Goal: Task Accomplishment & Management: Use online tool/utility

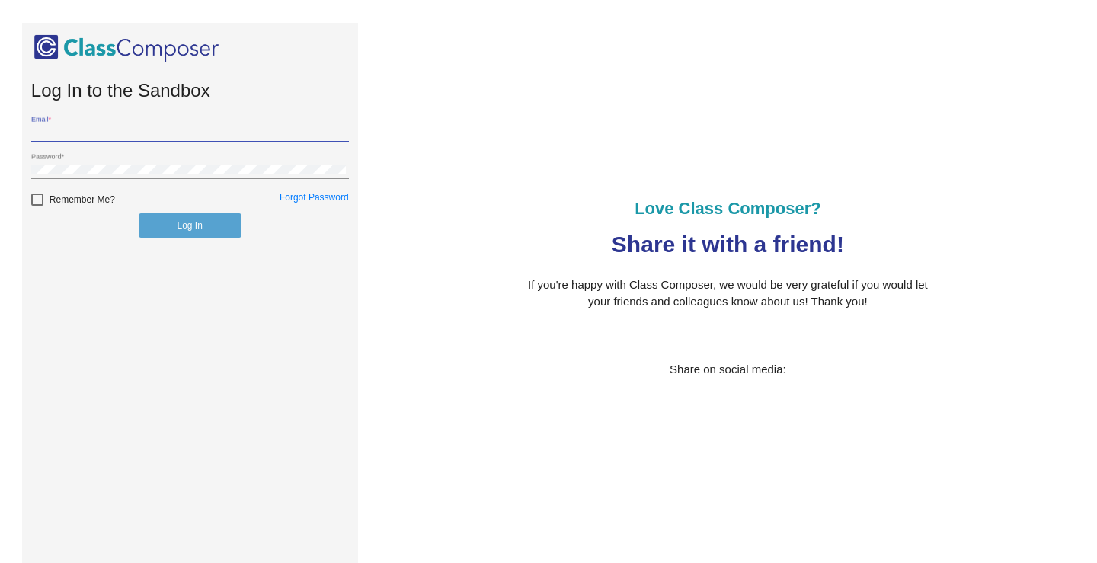
type input "[EMAIL_ADDRESS][DOMAIN_NAME]"
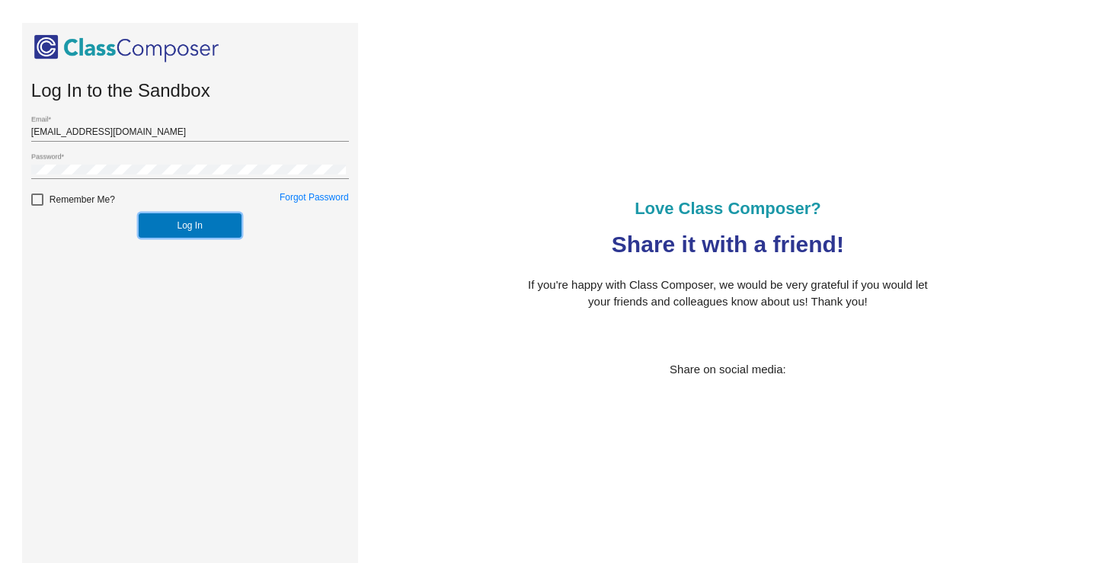
click at [192, 226] on button "Log In" at bounding box center [190, 225] width 103 height 24
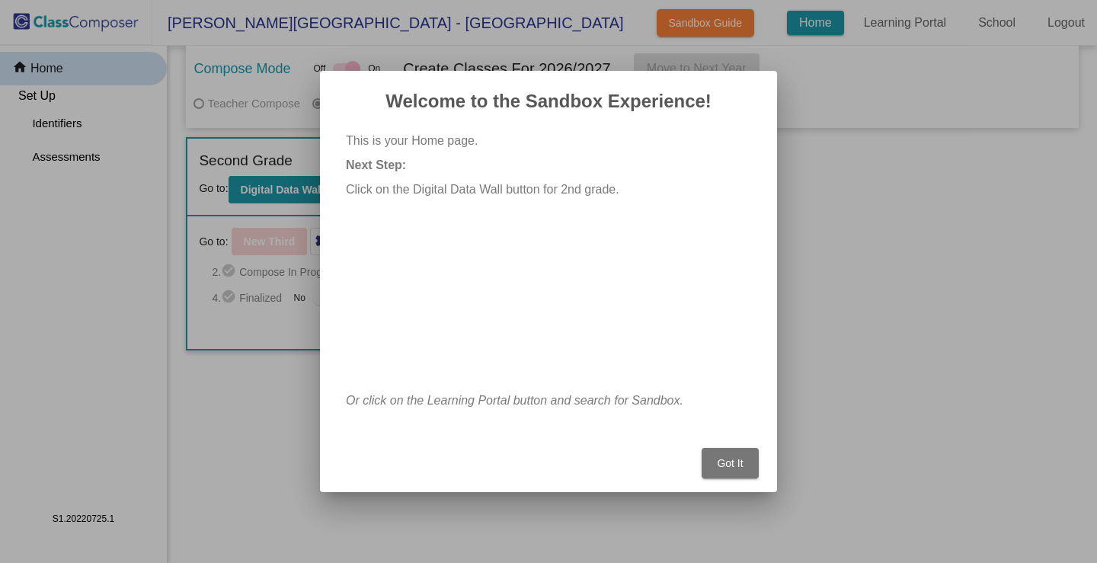
click at [745, 463] on button "Got It" at bounding box center [730, 463] width 57 height 30
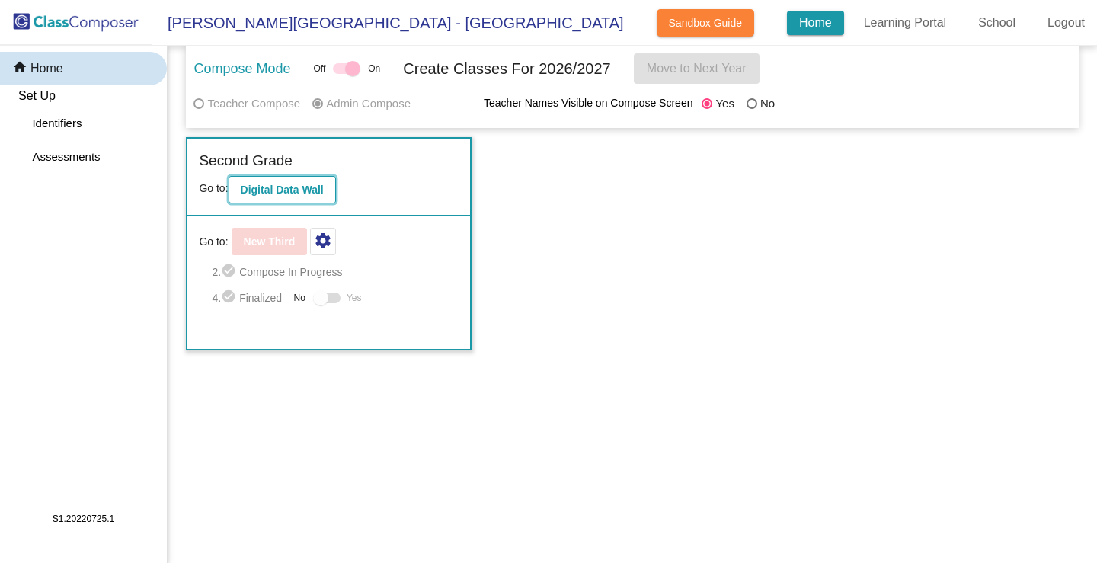
click at [312, 184] on b "Digital Data Wall" at bounding box center [282, 190] width 83 height 12
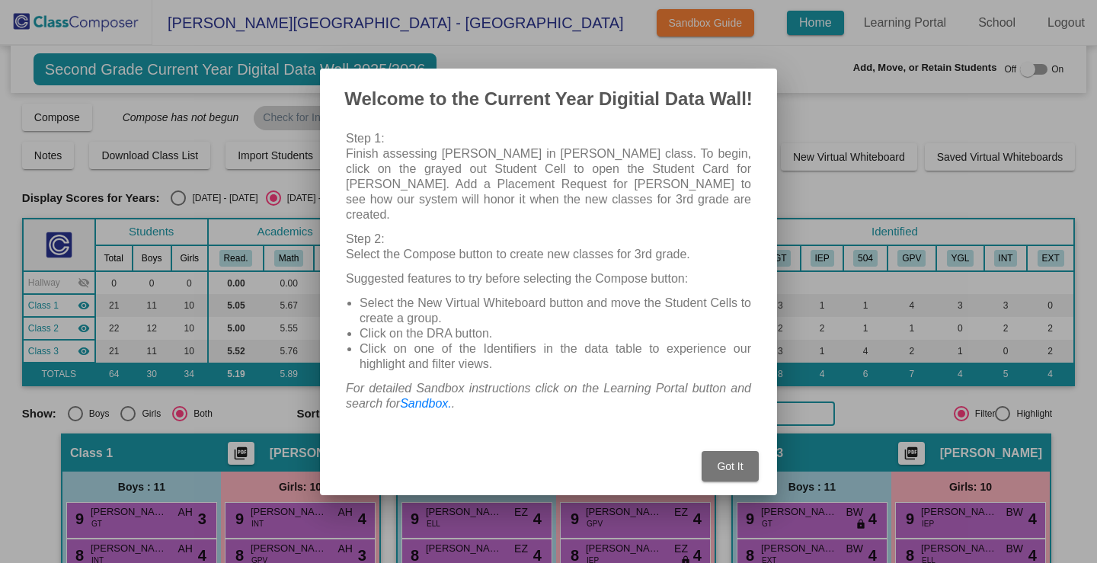
drag, startPoint x: 526, startPoint y: 91, endPoint x: 481, endPoint y: 145, distance: 70.4
click at [481, 148] on mat-dialog-container "Welcome to the Current Year Digitial Data Wall! Step 1: Finish assessing [PERSO…" at bounding box center [548, 282] width 457 height 427
click at [492, 143] on p "Step 1: Finish assessing [PERSON_NAME] in [PERSON_NAME] class. To begin, click …" at bounding box center [548, 176] width 405 height 91
click at [521, 219] on div "Step 1: Finish assessing [PERSON_NAME] in [PERSON_NAME] class. To begin, click …" at bounding box center [548, 276] width 405 height 290
click at [745, 453] on button "Got It" at bounding box center [730, 466] width 57 height 30
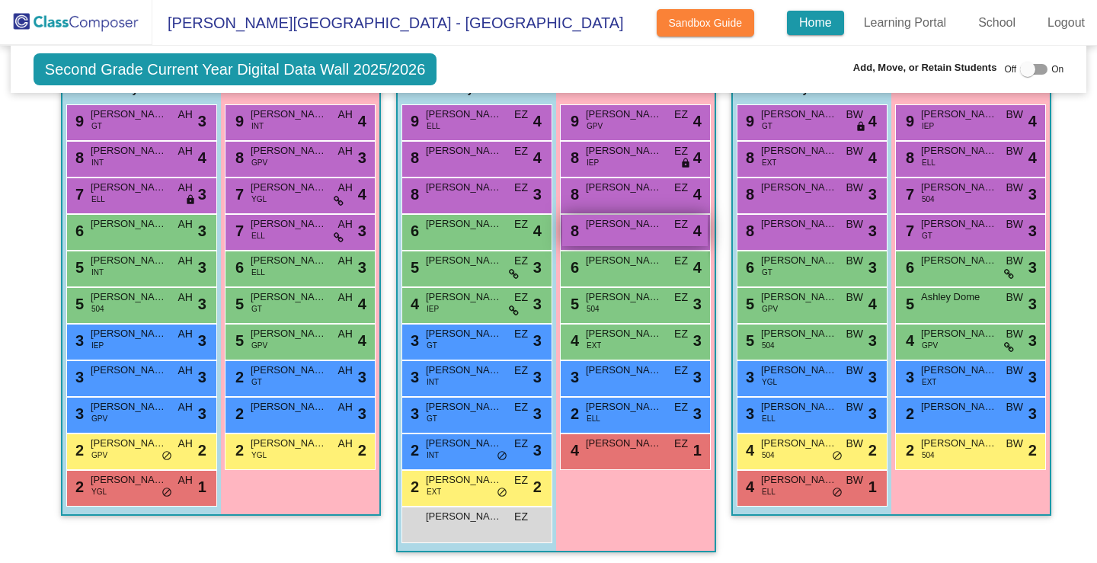
scroll to position [402, 0]
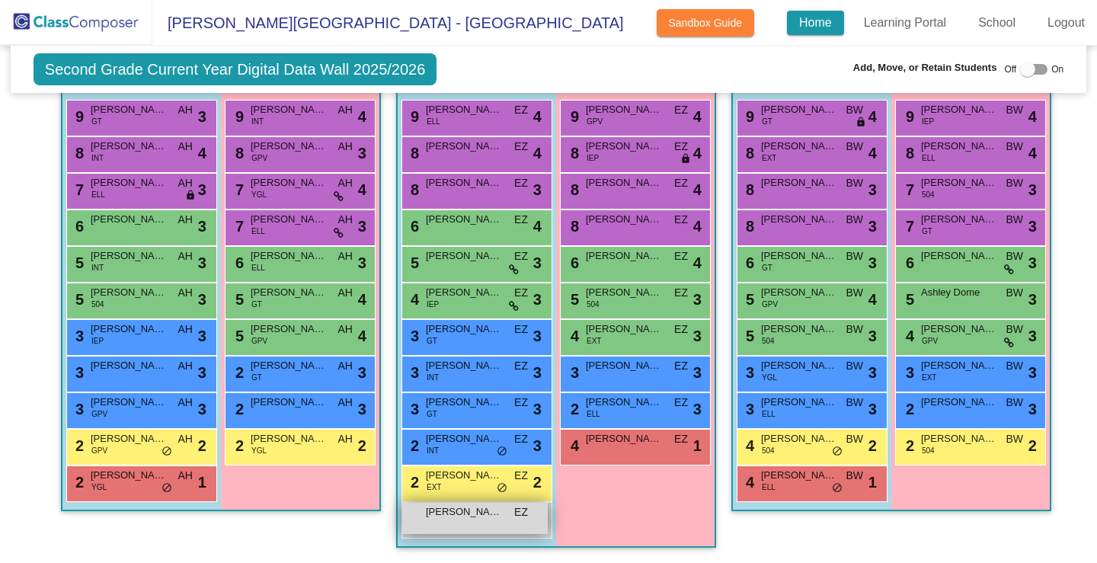
click at [498, 520] on div "[PERSON_NAME] EZ lock do_not_disturb_alt" at bounding box center [475, 518] width 146 height 31
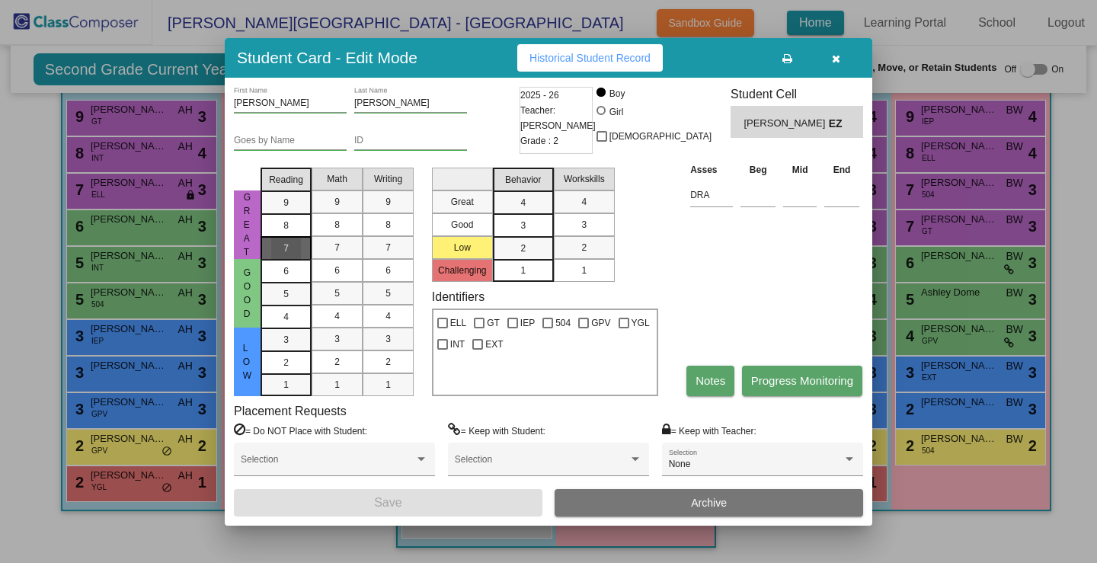
click at [288, 245] on span "7" at bounding box center [286, 249] width 5 height 14
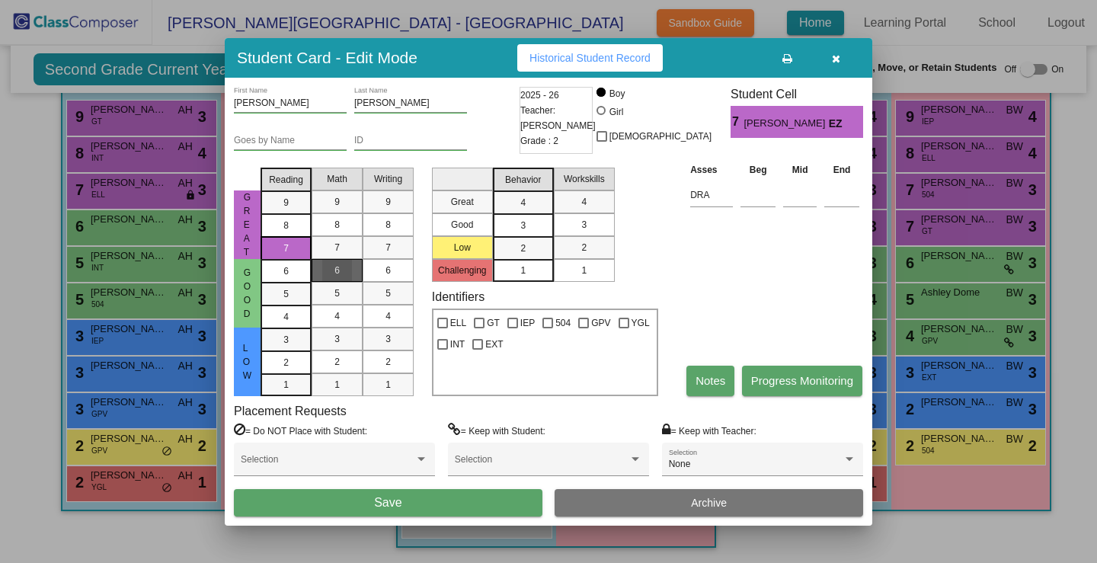
click at [325, 266] on div "6" at bounding box center [337, 270] width 30 height 23
click at [385, 267] on div "6" at bounding box center [388, 270] width 30 height 23
click at [524, 219] on span "3" at bounding box center [523, 226] width 5 height 14
click at [596, 227] on div "3" at bounding box center [584, 224] width 30 height 23
click at [486, 514] on button "Save" at bounding box center [388, 502] width 309 height 27
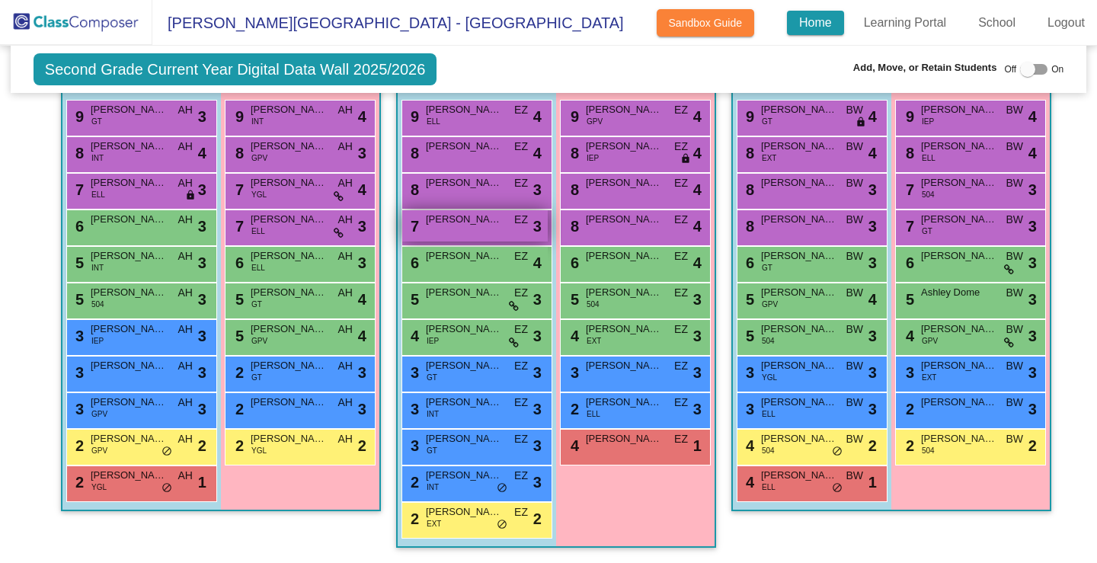
click at [480, 227] on div "7 [PERSON_NAME] EZ lock do_not_disturb_alt 3" at bounding box center [475, 225] width 146 height 31
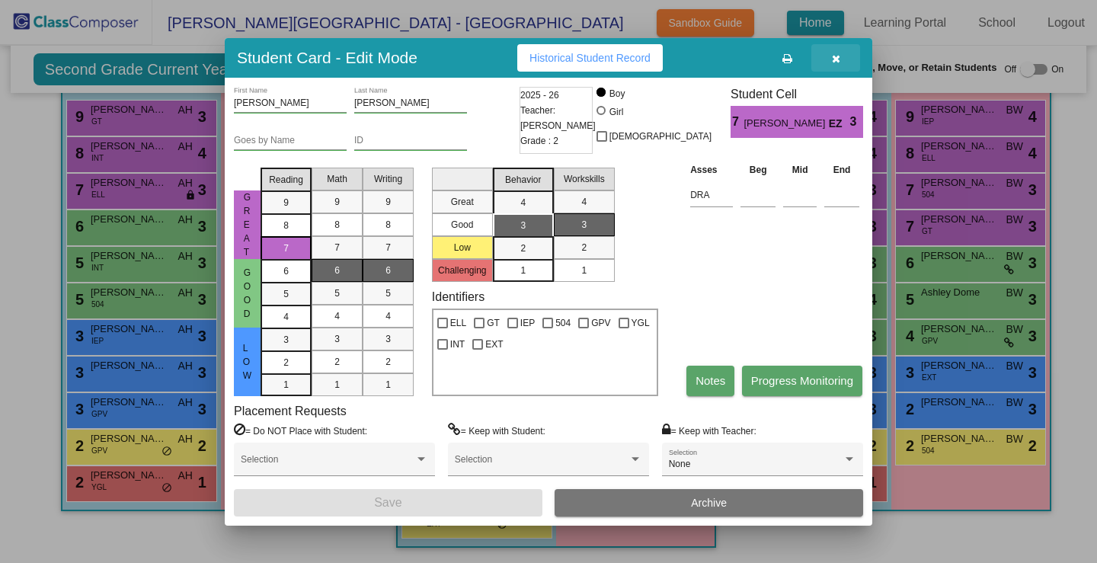
click at [831, 54] on button "button" at bounding box center [836, 57] width 49 height 27
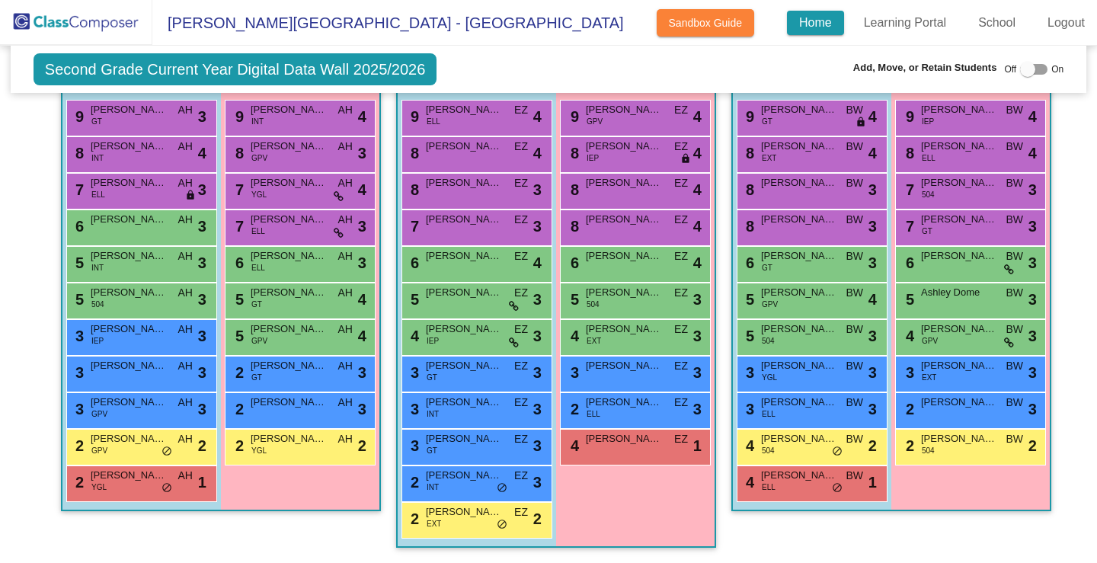
drag, startPoint x: 483, startPoint y: 232, endPoint x: 507, endPoint y: 62, distance: 171.6
click at [507, 62] on div "Second Grade Current Year Digital Data Wall 2025/2026 Add, Move, or Retain Stud…" at bounding box center [549, 69] width 1076 height 47
click at [472, 231] on div "7 [PERSON_NAME] EZ lock do_not_disturb_alt 3" at bounding box center [475, 225] width 146 height 31
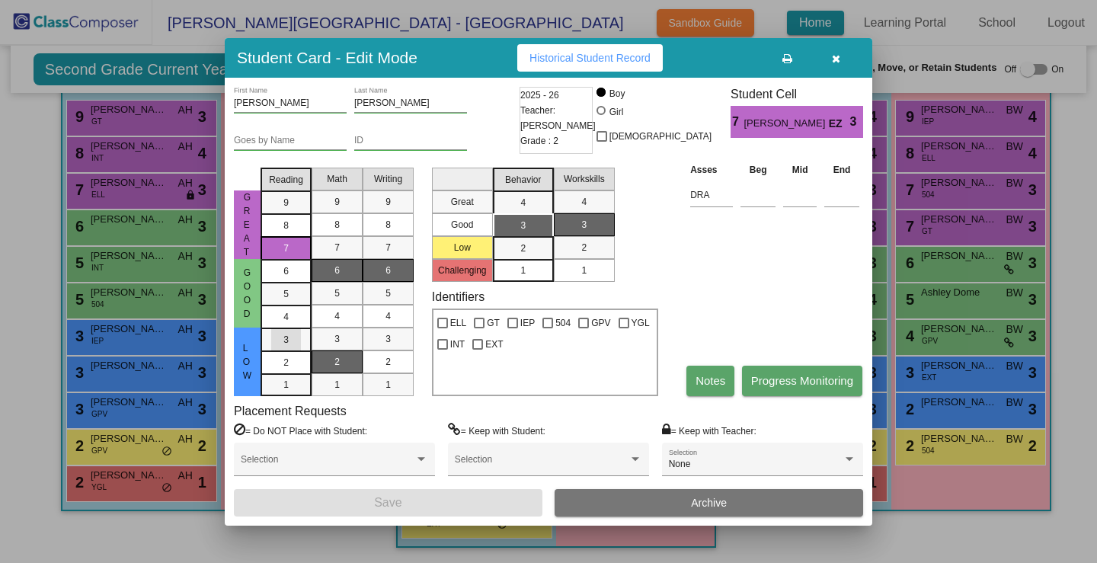
drag, startPoint x: 308, startPoint y: 344, endPoint x: 324, endPoint y: 355, distance: 19.2
click at [309, 344] on mat-list-option "3" at bounding box center [286, 339] width 51 height 23
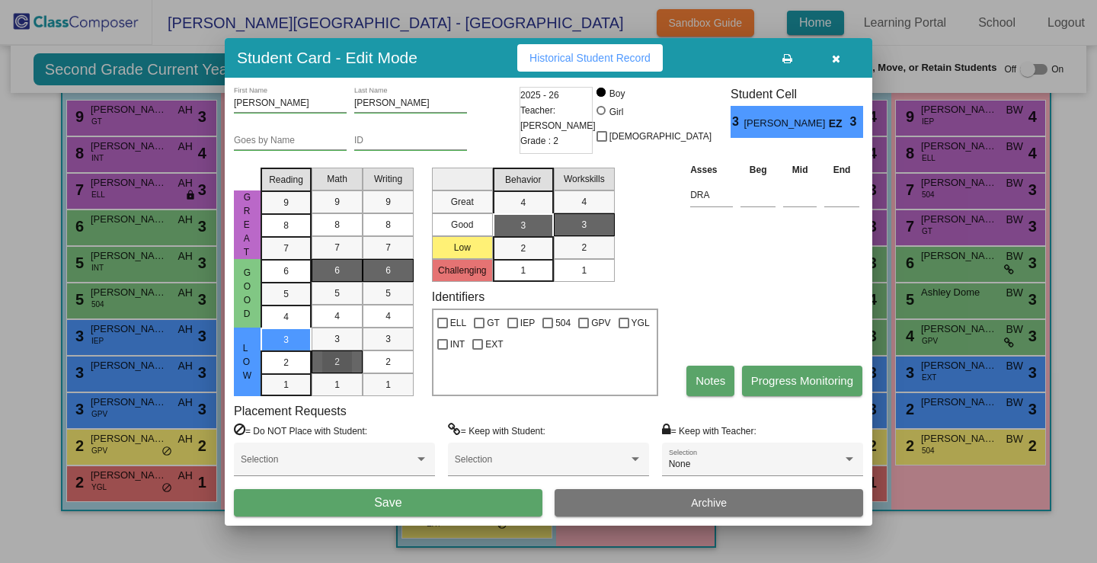
click at [344, 366] on div "2" at bounding box center [337, 362] width 30 height 23
click at [383, 364] on div "2" at bounding box center [388, 362] width 30 height 23
drag, startPoint x: 519, startPoint y: 249, endPoint x: 527, endPoint y: 248, distance: 8.4
click at [521, 248] on div "2" at bounding box center [523, 248] width 30 height 23
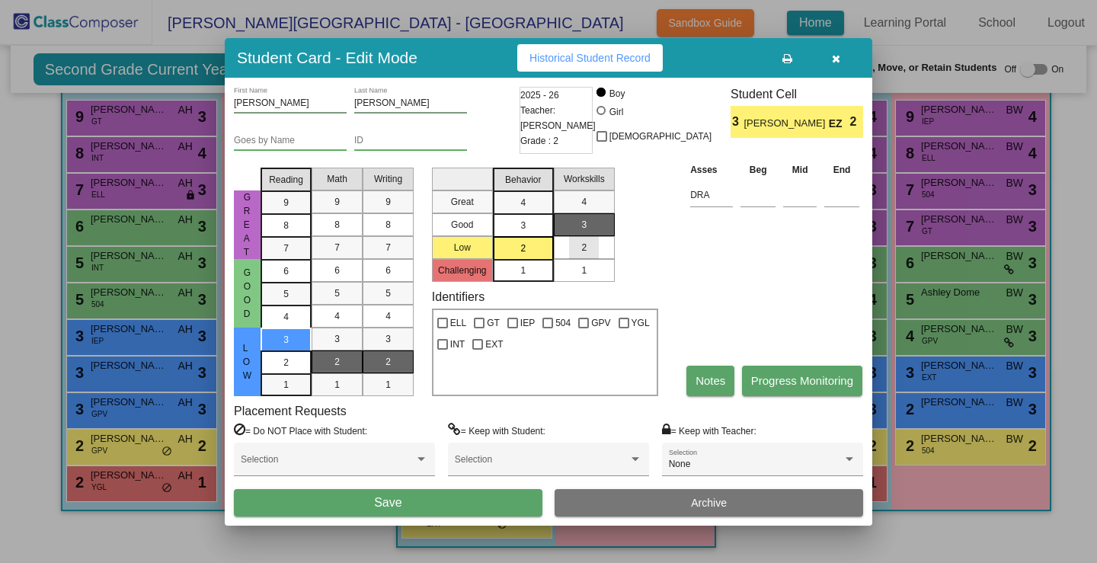
click at [584, 249] on span "2" at bounding box center [583, 248] width 5 height 14
click at [521, 273] on span "1" at bounding box center [523, 271] width 5 height 14
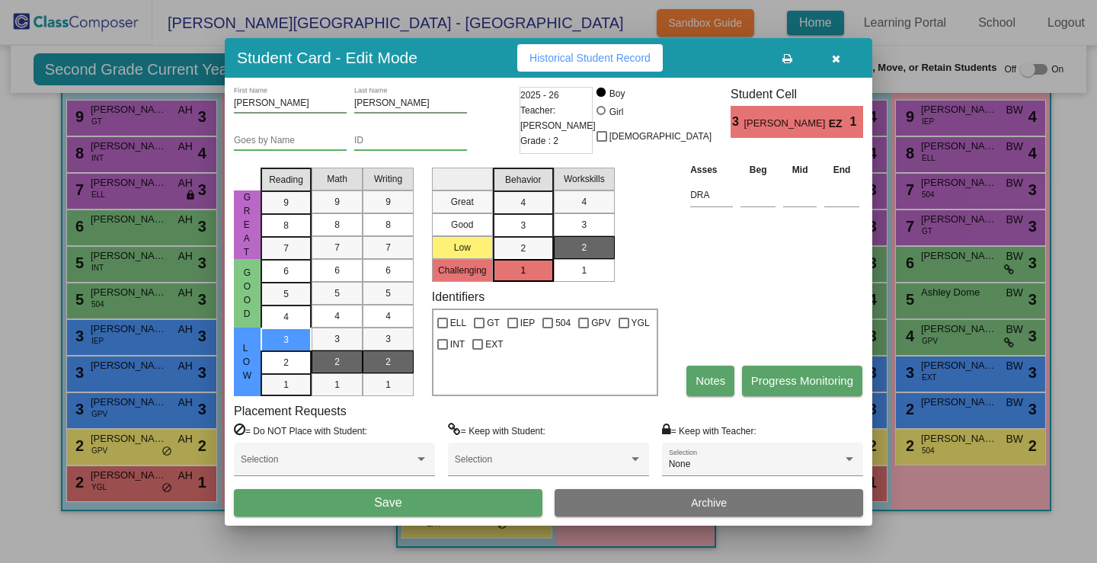
click at [502, 495] on button "Save" at bounding box center [388, 502] width 309 height 27
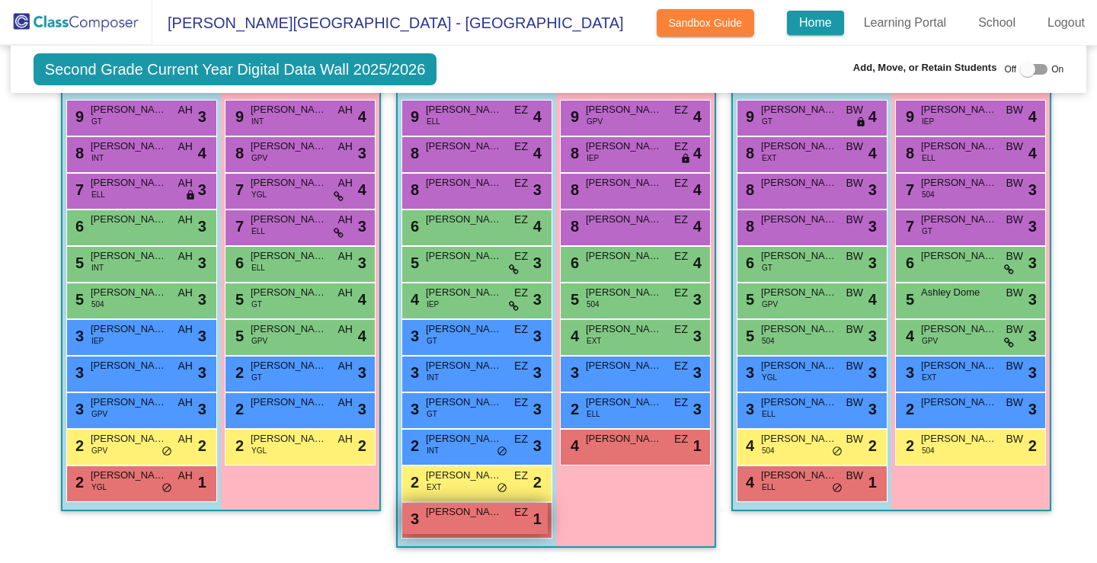
drag, startPoint x: 474, startPoint y: 521, endPoint x: 468, endPoint y: 514, distance: 9.2
click at [386, 493] on div "Hallway - Hallway Class picture_as_pdf Add Student First Name Last Name Boy Gir…" at bounding box center [548, 297] width 1053 height 532
click at [626, 509] on div "Girls: 10 9 [PERSON_NAME] GPV EZ lock do_not_disturb_alt 4 8 [PERSON_NAME] IEP …" at bounding box center [635, 307] width 159 height 477
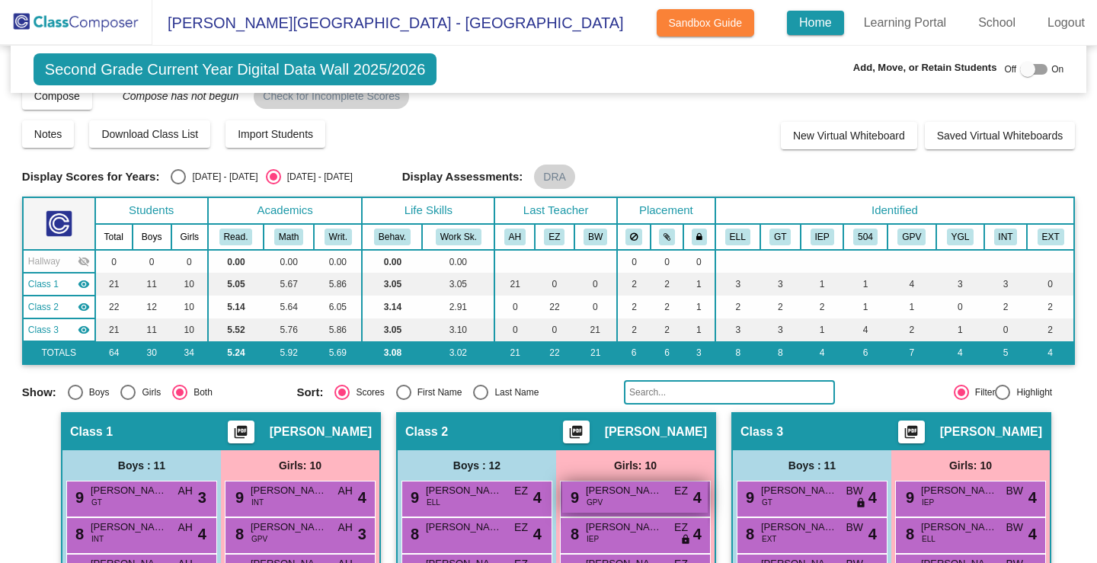
scroll to position [0, 0]
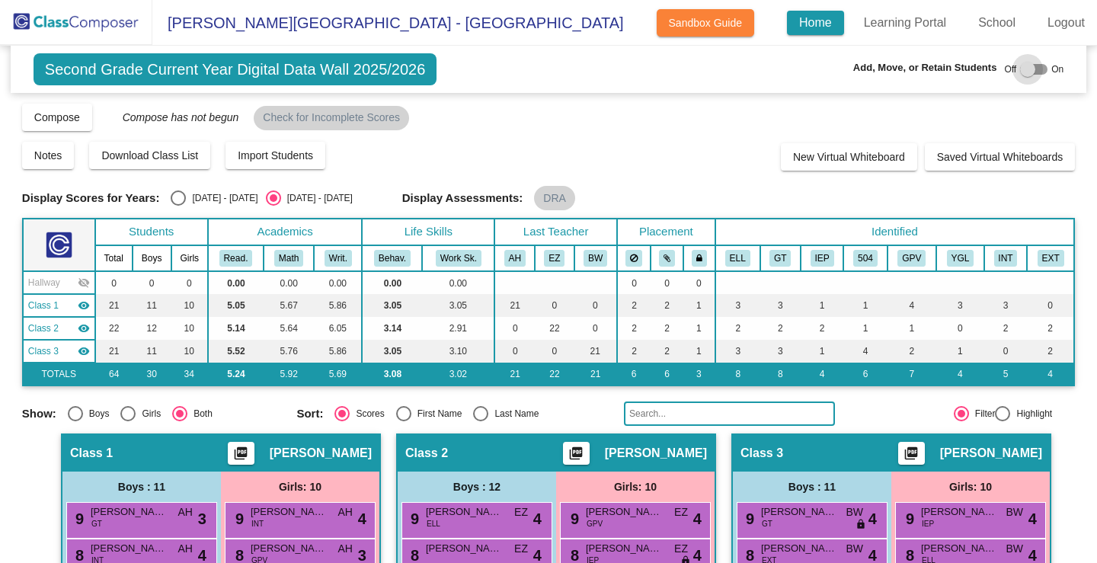
click at [1029, 70] on div at bounding box center [1033, 69] width 27 height 11
checkbox input "true"
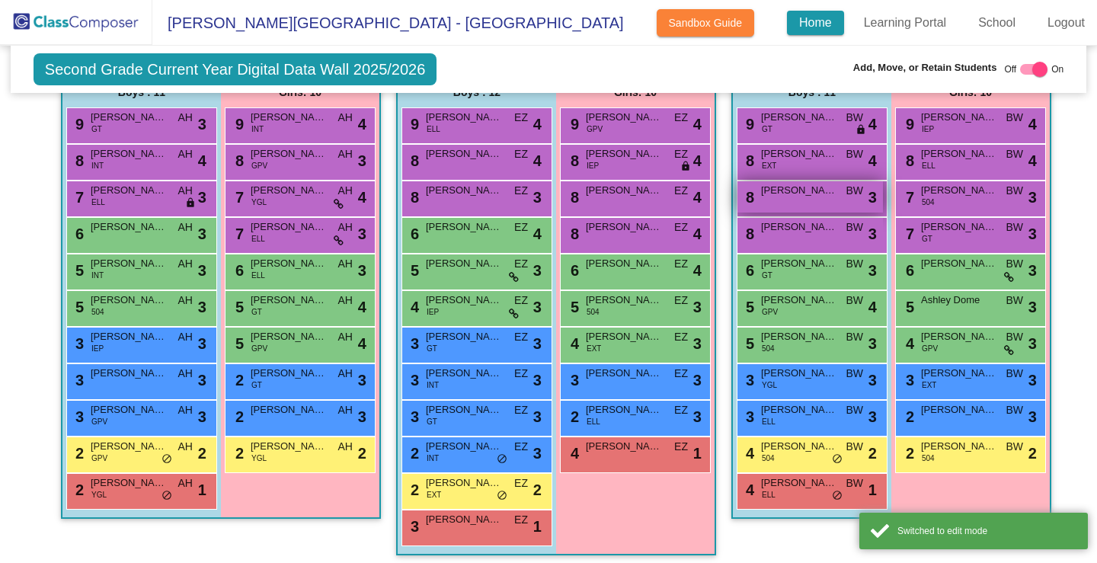
scroll to position [433, 0]
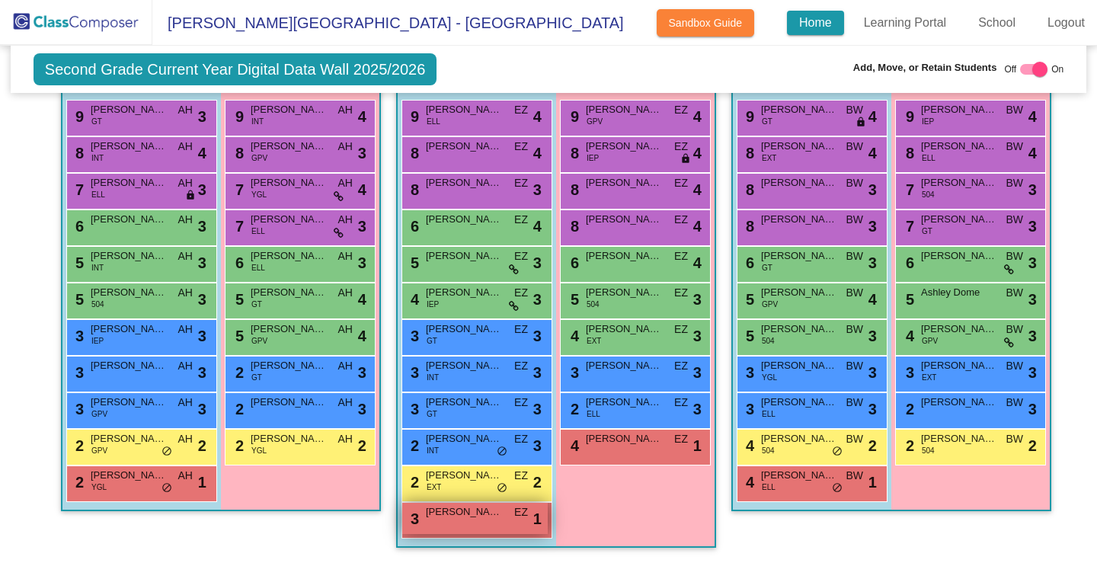
click at [480, 526] on div "3 [PERSON_NAME] EZ lock do_not_disturb_alt 1" at bounding box center [475, 518] width 146 height 31
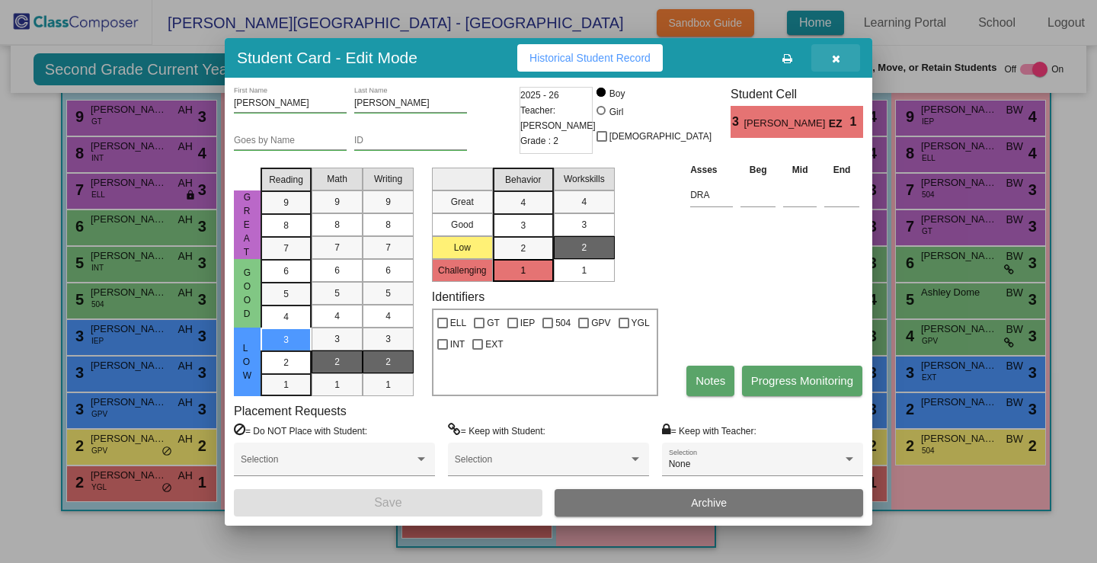
click at [840, 58] on icon "button" at bounding box center [836, 58] width 8 height 11
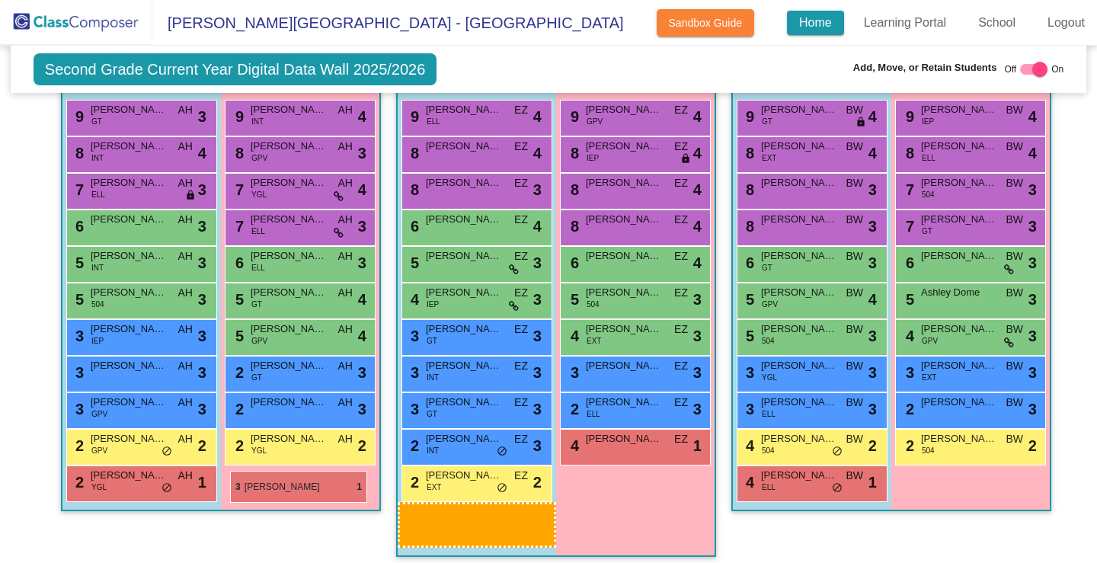
drag, startPoint x: 461, startPoint y: 526, endPoint x: 226, endPoint y: 475, distance: 240.2
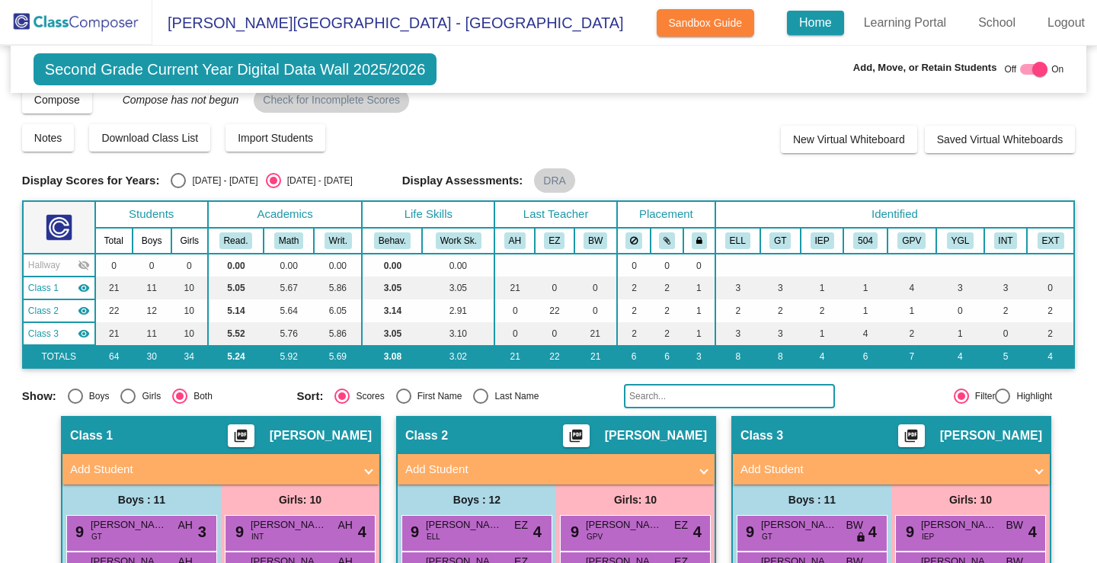
scroll to position [0, 0]
